Goal: Task Accomplishment & Management: Use online tool/utility

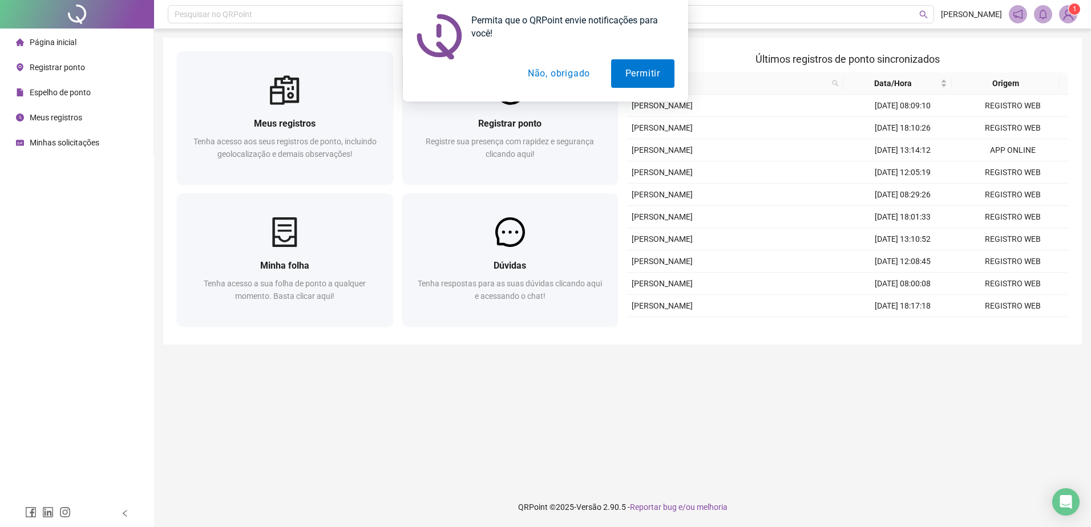
click at [560, 73] on button "Não, obrigado" at bounding box center [558, 73] width 91 height 29
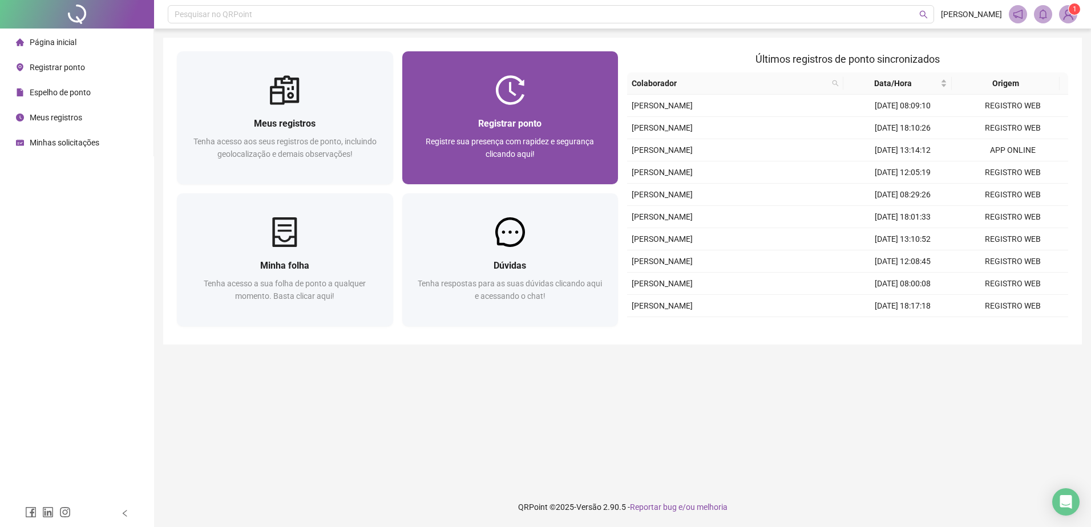
click at [528, 115] on div "Registrar ponto Registre sua presença com rapidez e segurança clicando aqui!" at bounding box center [510, 144] width 216 height 79
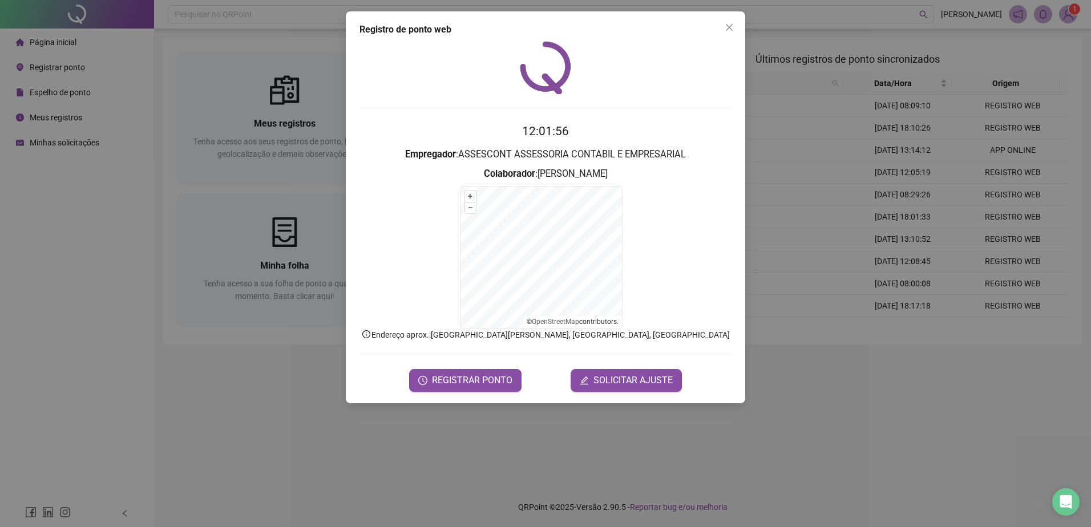
click at [470, 366] on form "12:01:56 Empregador : ASSESCONT ASSESSORIA CONTABIL E EMPRESARIAL Colaborador :…" at bounding box center [545, 256] width 372 height 269
click at [470, 382] on span "REGISTRAR PONTO" at bounding box center [472, 381] width 80 height 14
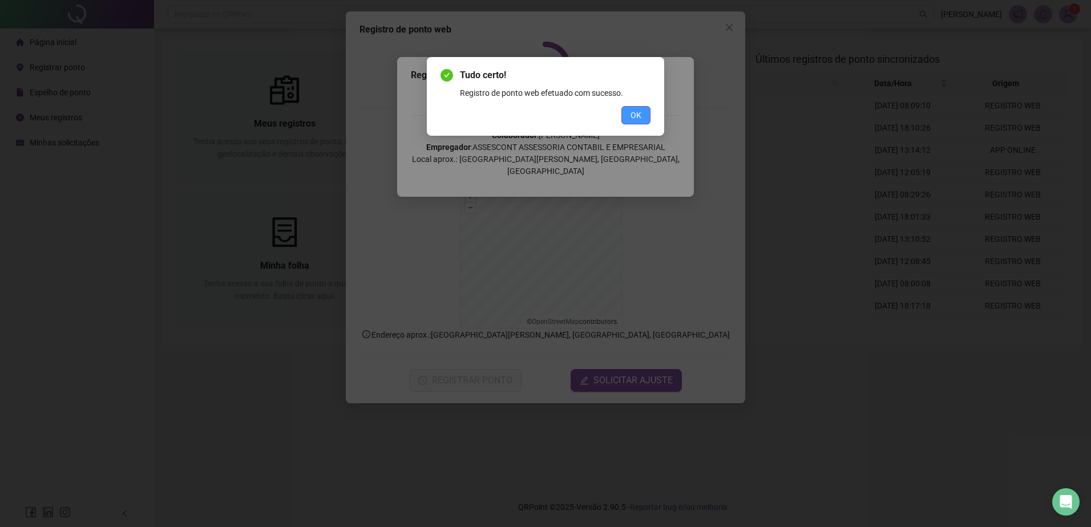
click at [643, 118] on button "OK" at bounding box center [635, 115] width 29 height 18
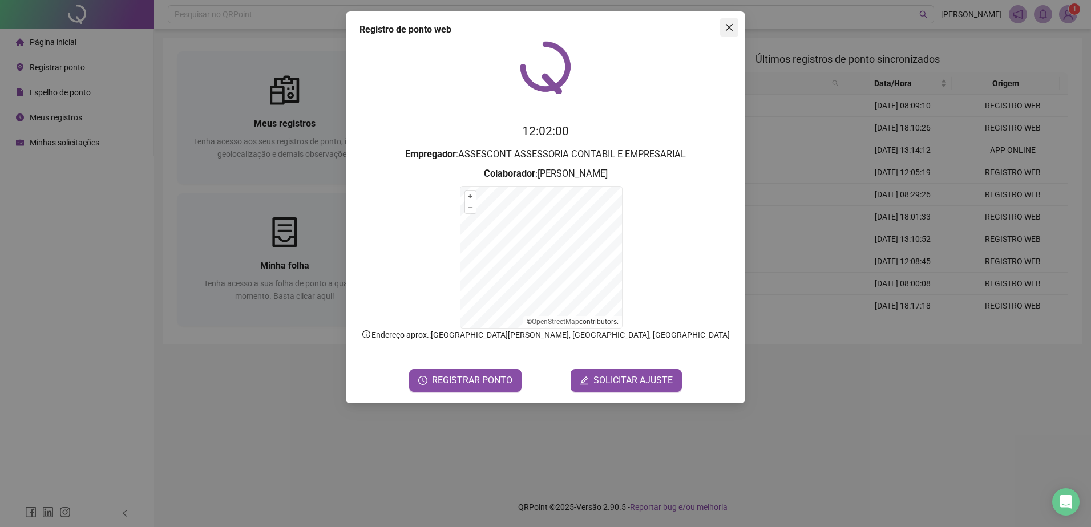
click at [725, 19] on button "Close" at bounding box center [729, 27] width 18 height 18
